Goal: Task Accomplishment & Management: Complete application form

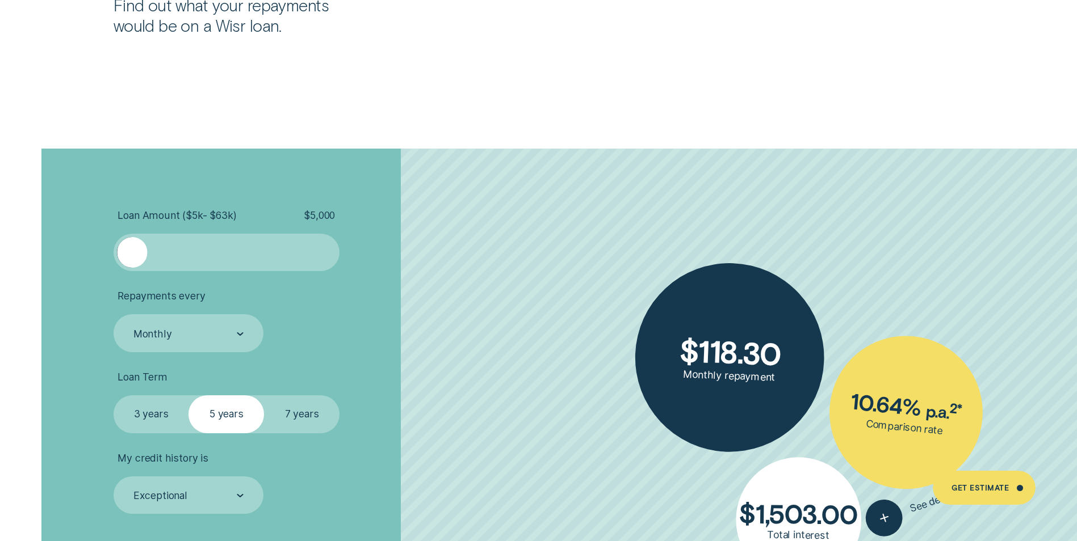
scroll to position [2497, 0]
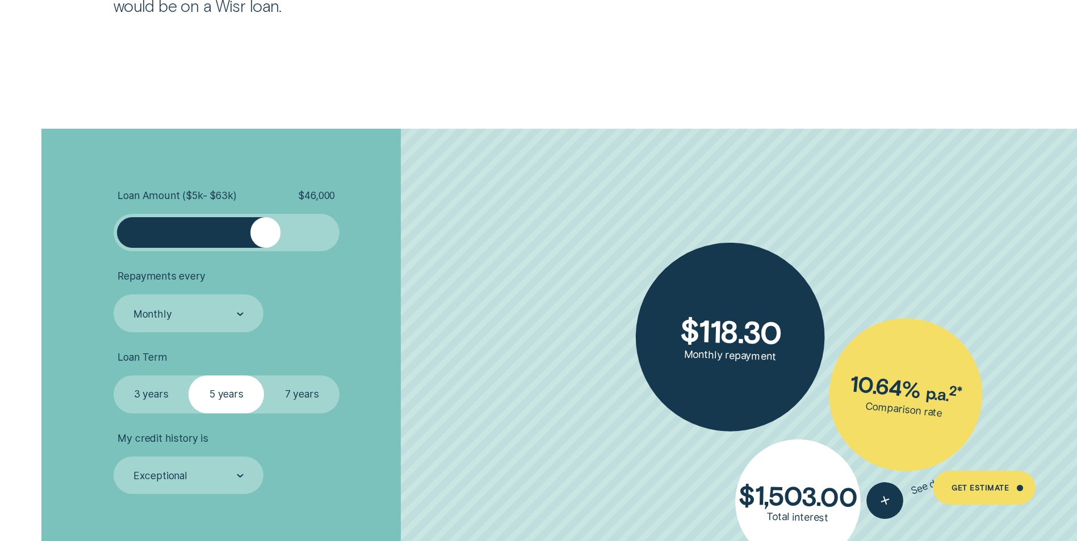
click at [266, 234] on div at bounding box center [226, 232] width 188 height 30
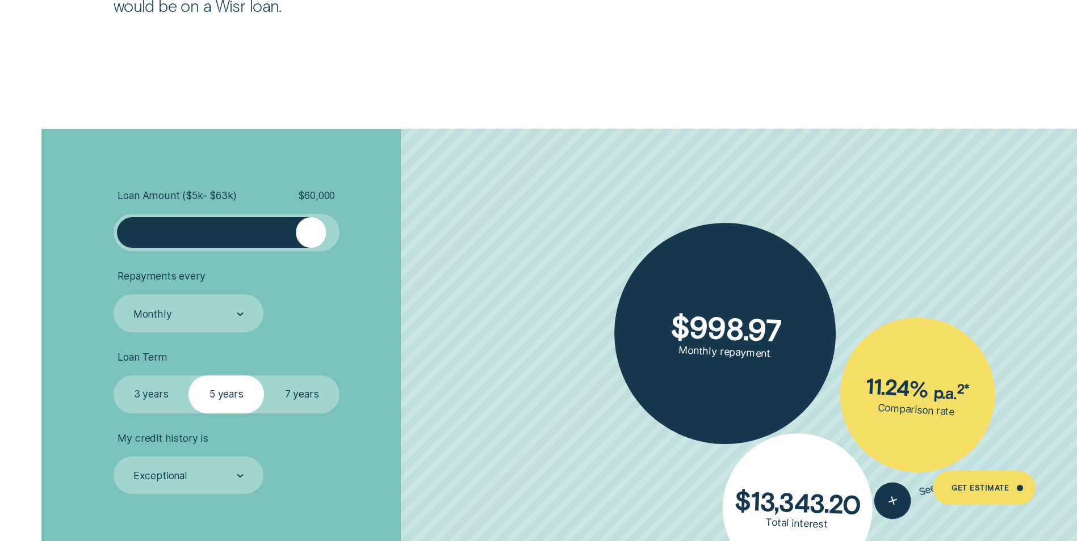
drag, startPoint x: 271, startPoint y: 234, endPoint x: 312, endPoint y: 240, distance: 41.3
click at [312, 240] on div at bounding box center [311, 232] width 30 height 30
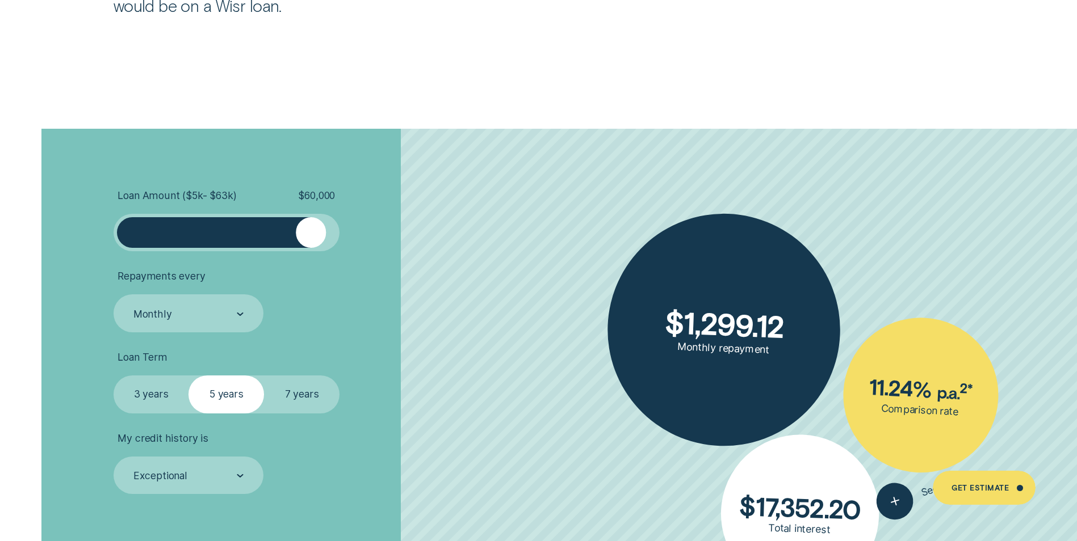
click at [291, 395] on label "7 years" at bounding box center [301, 394] width 75 height 37
click at [264, 376] on input "7 years" at bounding box center [264, 376] width 0 height 0
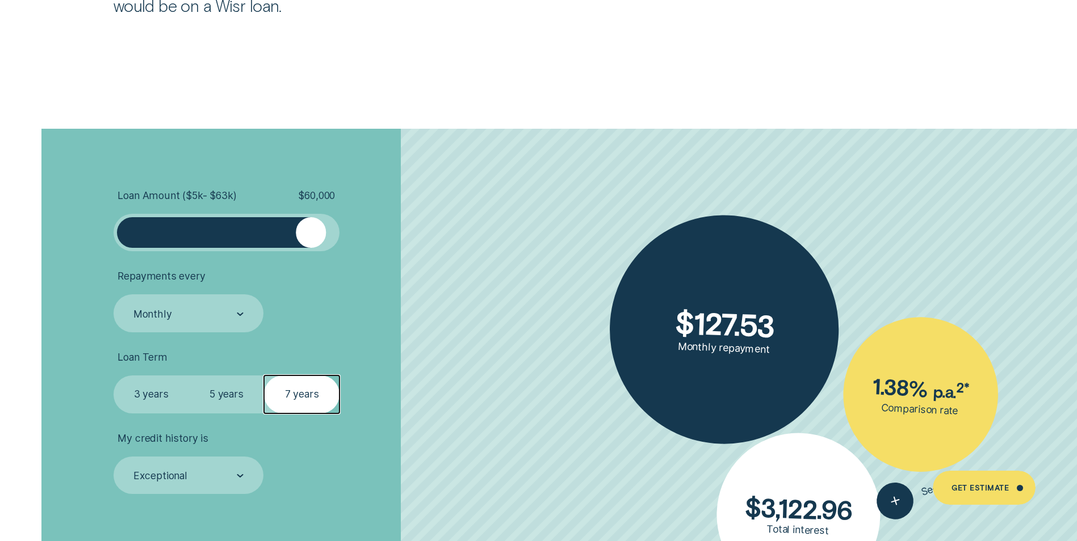
click at [292, 395] on label "7 years" at bounding box center [301, 394] width 75 height 37
click at [264, 376] on input "7 years" at bounding box center [264, 376] width 0 height 0
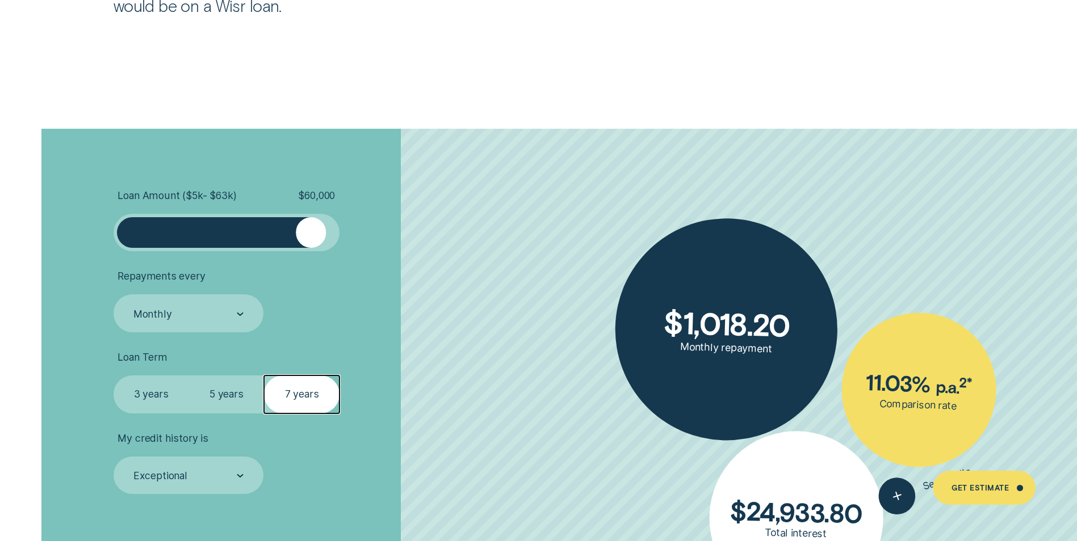
click at [232, 398] on label "5 years" at bounding box center [225, 394] width 75 height 37
click at [188, 376] on input "5 years" at bounding box center [188, 376] width 0 height 0
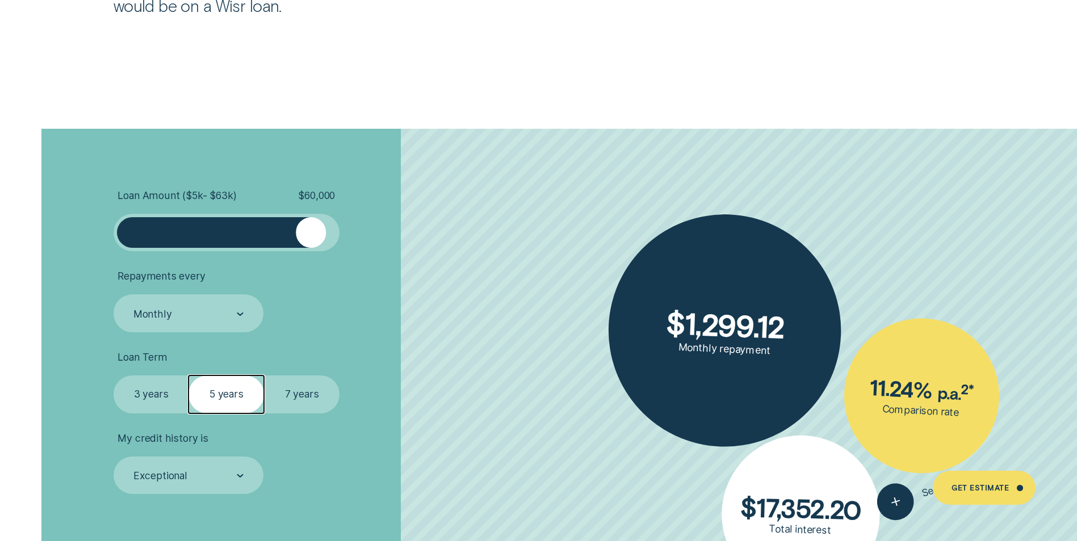
click at [300, 388] on label "7 years" at bounding box center [301, 394] width 75 height 37
click at [264, 376] on input "7 years" at bounding box center [264, 376] width 0 height 0
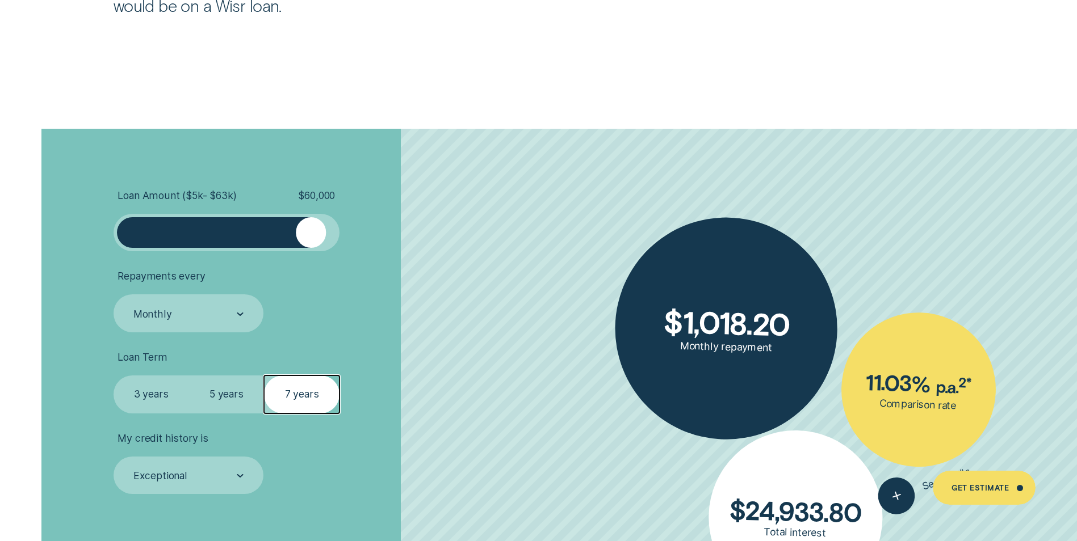
click at [156, 393] on label "3 years" at bounding box center [151, 394] width 75 height 37
click at [114, 376] on input "3 years" at bounding box center [114, 376] width 0 height 0
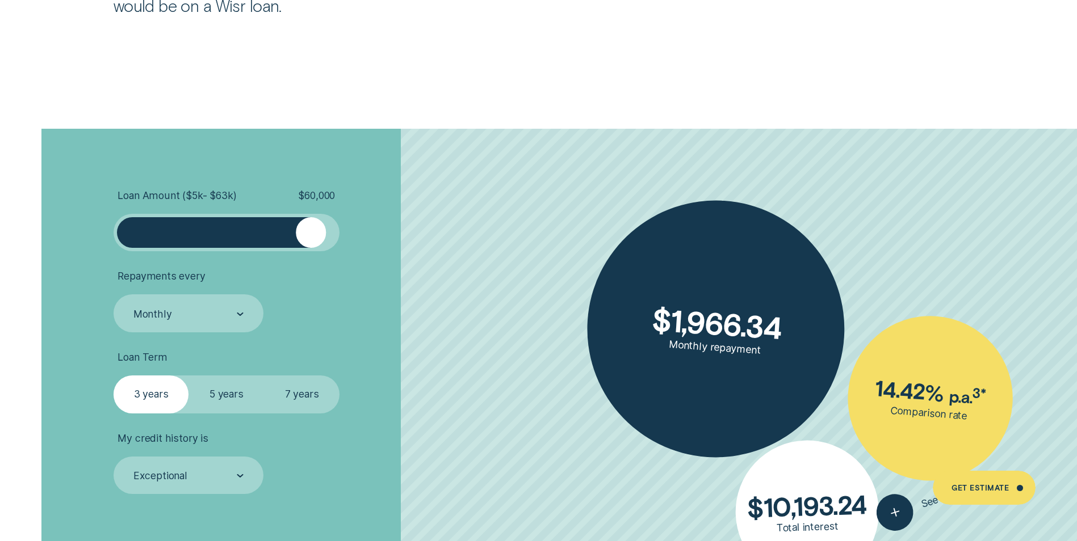
click at [227, 390] on label "5 years" at bounding box center [225, 394] width 75 height 37
click at [188, 376] on input "5 years" at bounding box center [188, 376] width 0 height 0
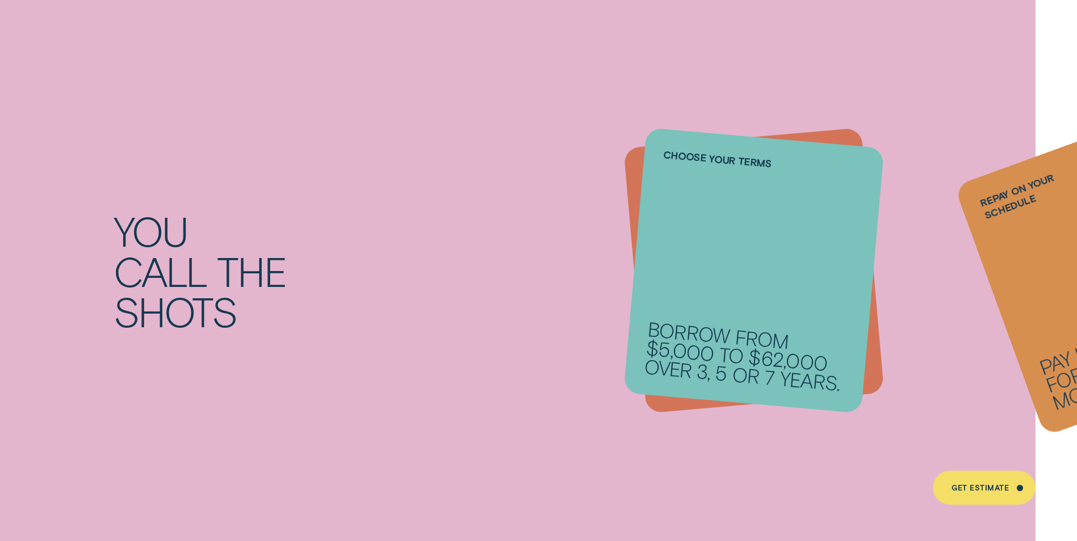
scroll to position [851, 0]
